Goal: Information Seeking & Learning: Learn about a topic

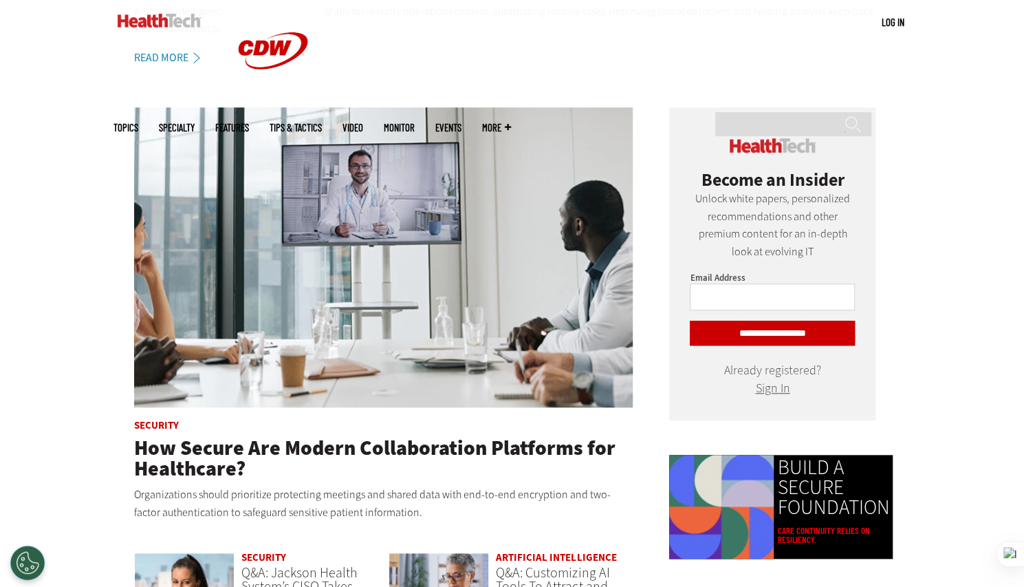
scroll to position [597, 0]
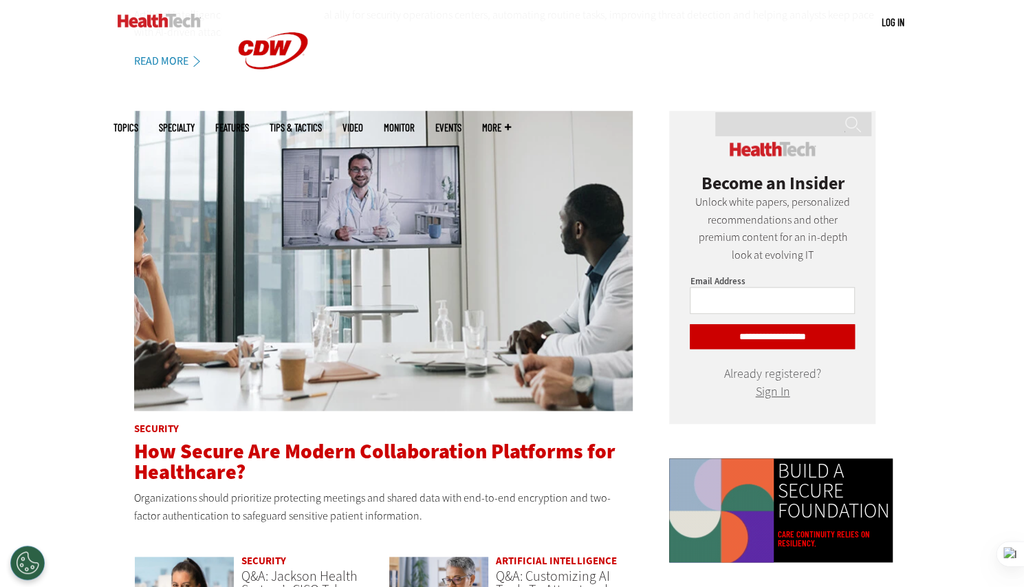
click at [267, 449] on span "How Secure Are Modern Collaboration Platforms for Healthcare?" at bounding box center [374, 461] width 481 height 48
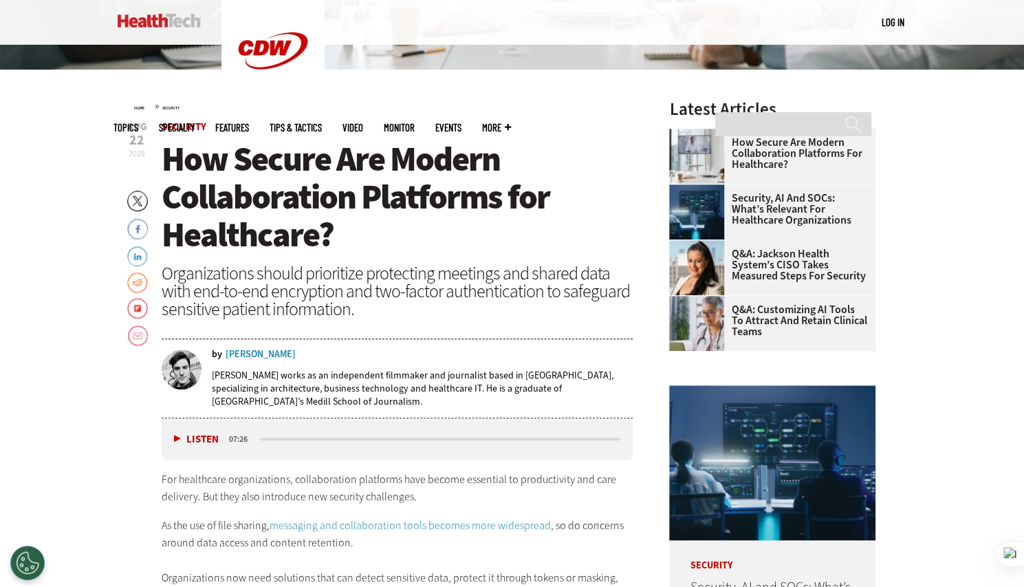
scroll to position [435, 0]
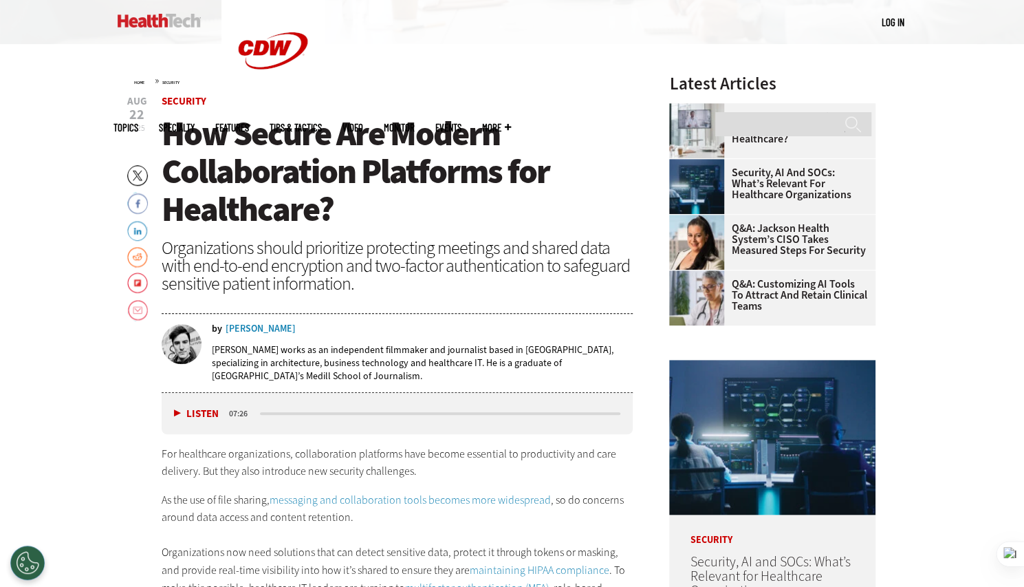
click at [182, 428] on div "Listen Pause 07:26" at bounding box center [398, 413] width 472 height 41
click at [180, 413] on button "Listen" at bounding box center [196, 413] width 45 height 10
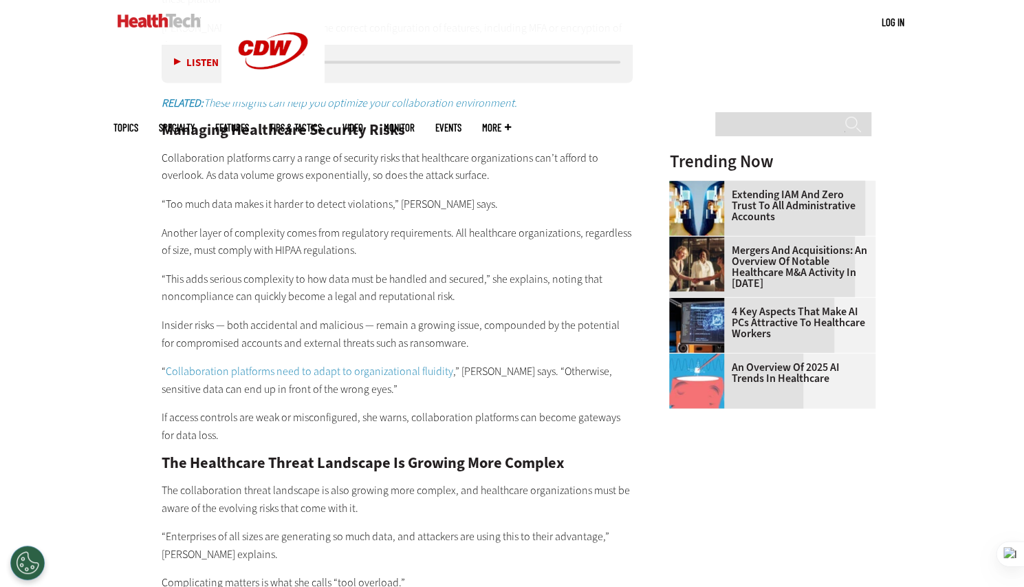
scroll to position [1796, 0]
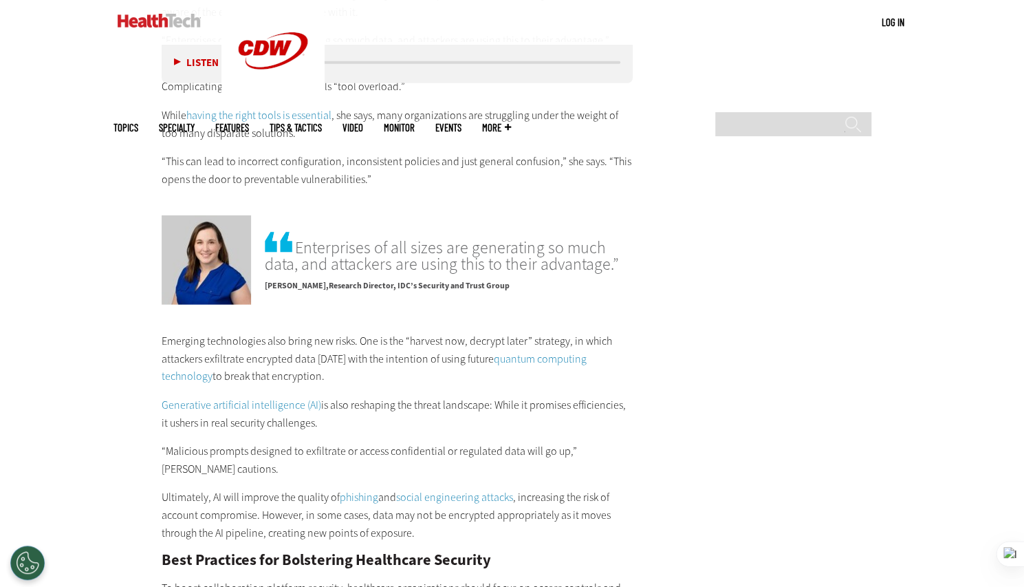
scroll to position [2297, 0]
